Goal: Task Accomplishment & Management: Manage account settings

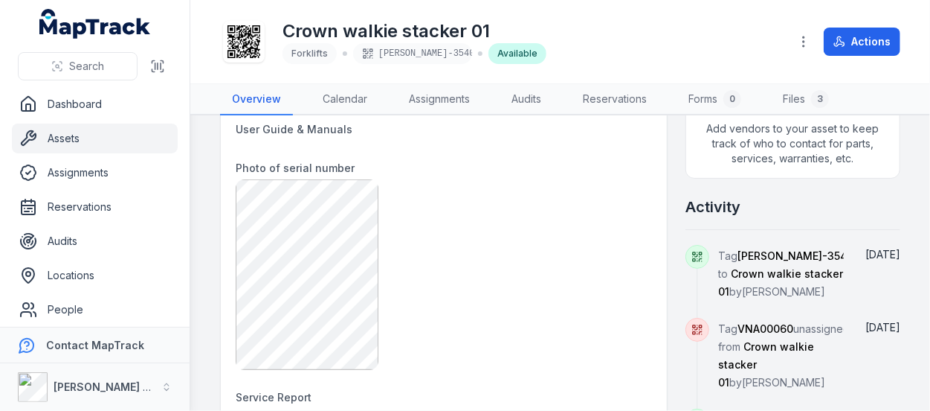
scroll to position [521, 0]
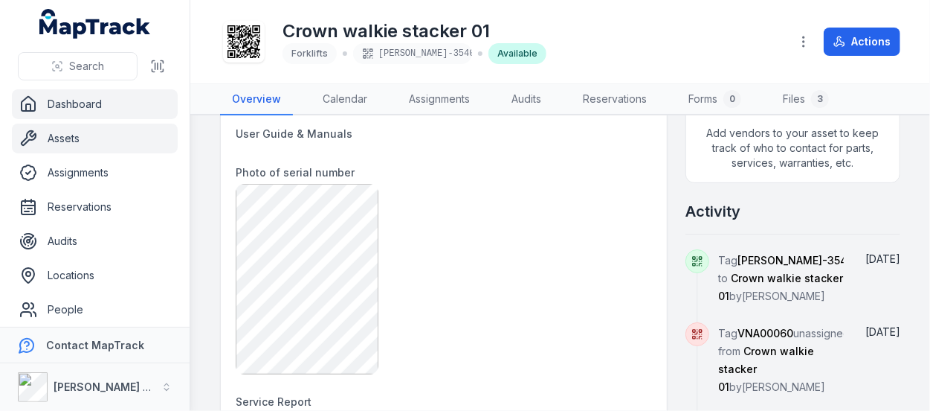
click at [65, 98] on link "Dashboard" at bounding box center [95, 104] width 166 height 30
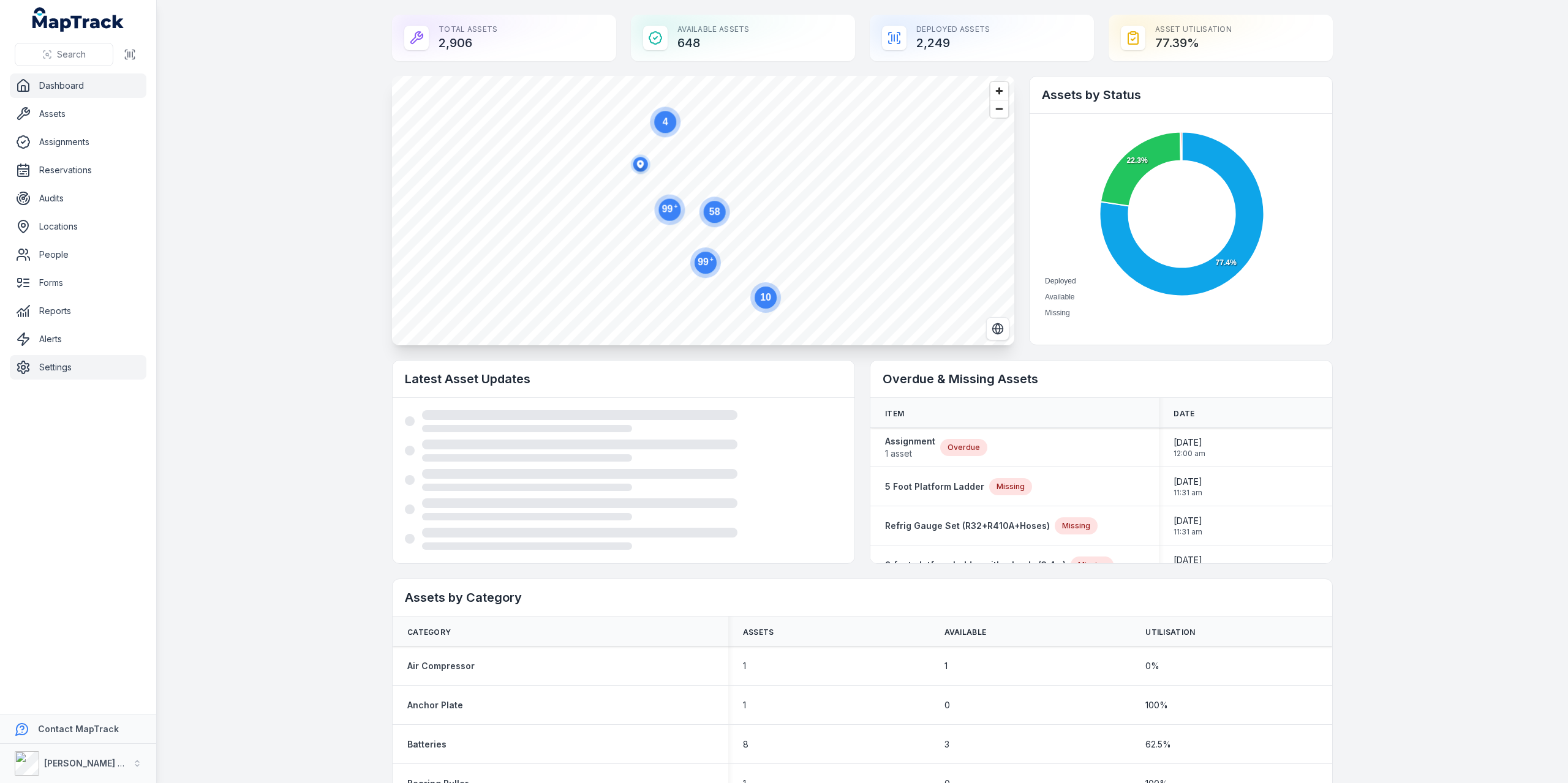
click at [51, 338] on link "Settings" at bounding box center [78, 367] width 137 height 25
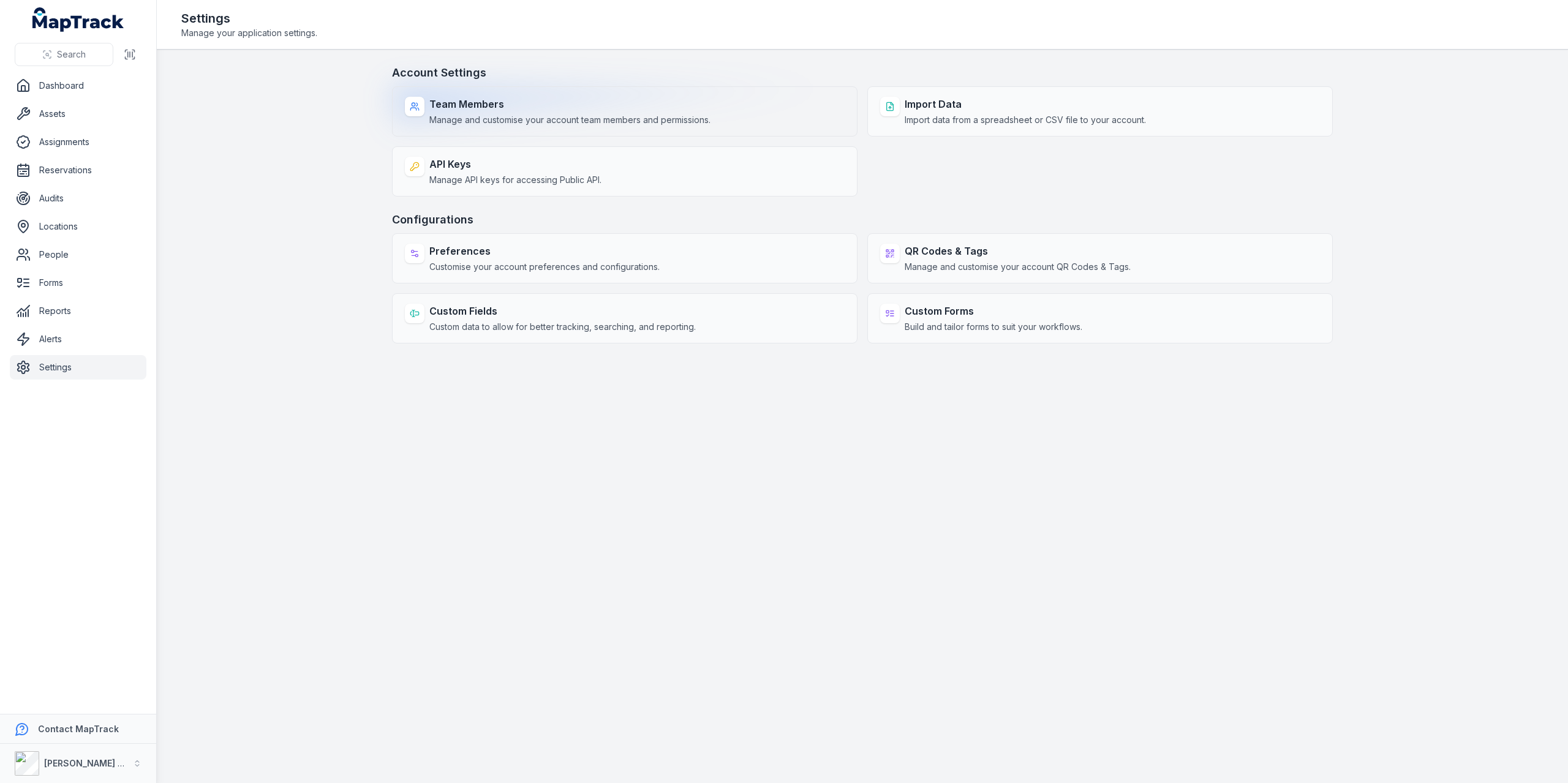
click at [513, 114] on span "Manage and customise your account team members and permissions." at bounding box center [569, 119] width 281 height 12
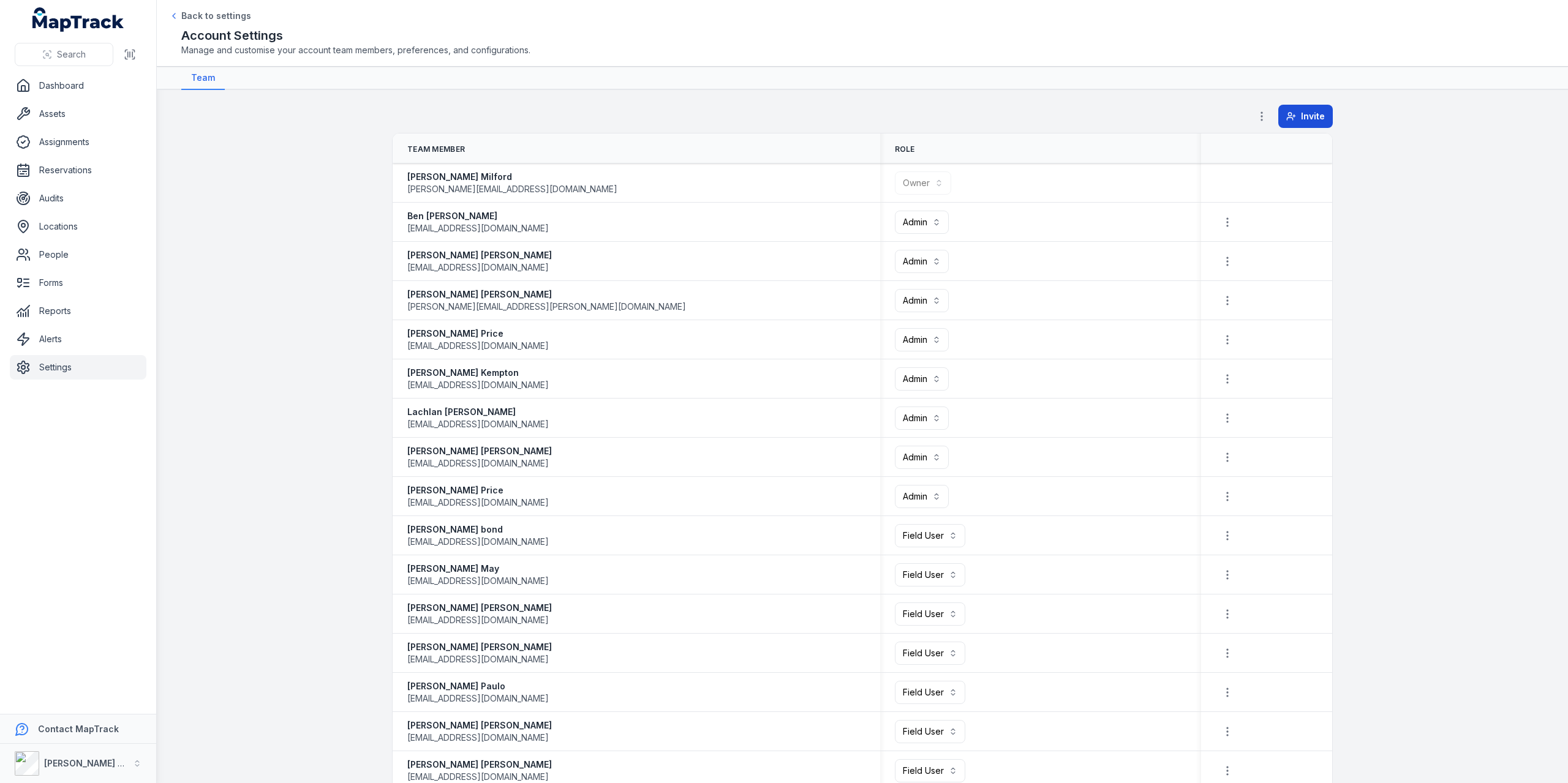
click at [766, 118] on span "Invite" at bounding box center [1313, 116] width 24 height 12
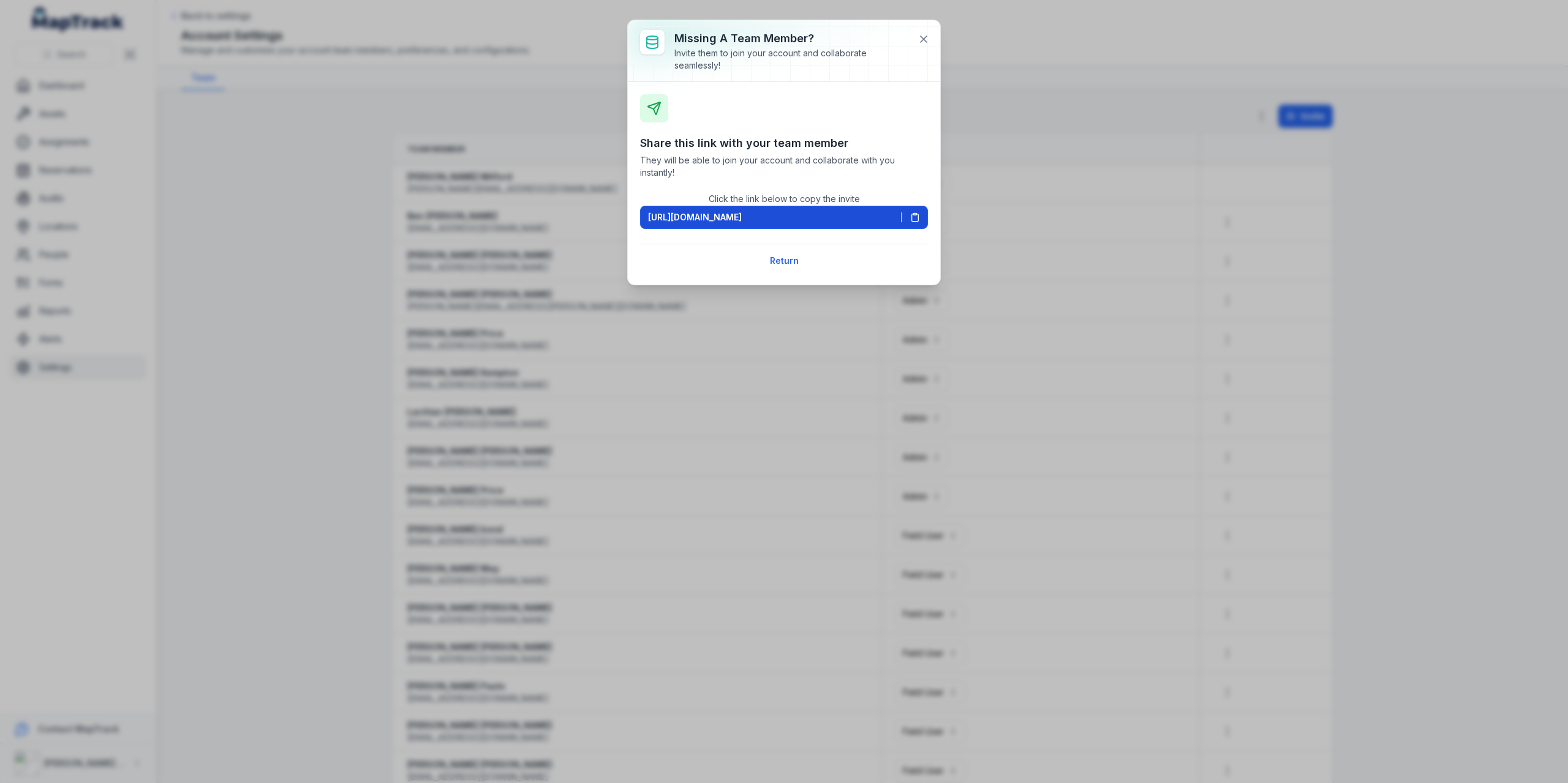
click at [685, 219] on span "[URL][DOMAIN_NAME]" at bounding box center [695, 217] width 94 height 12
click at [766, 39] on icon at bounding box center [923, 39] width 12 height 12
